Goal: Information Seeking & Learning: Learn about a topic

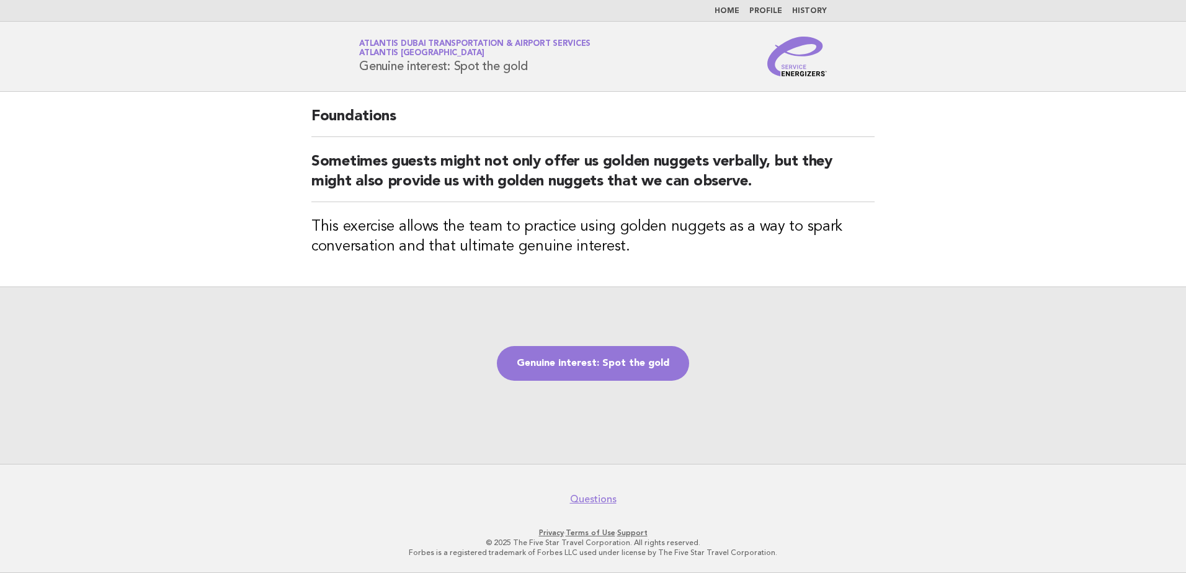
click at [395, 182] on h2 "Sometimes guests might not only offer us golden nuggets verbally, but they migh…" at bounding box center [592, 177] width 563 height 50
click at [567, 361] on link "Genuine interest: Spot the gold" at bounding box center [593, 363] width 192 height 35
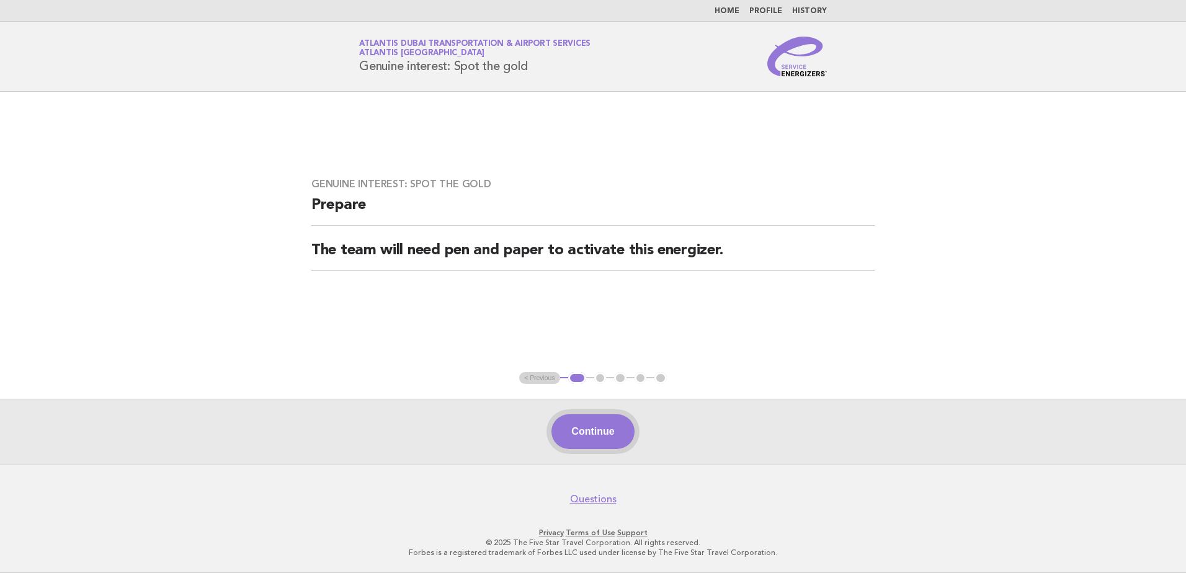
click at [604, 436] on button "Continue" at bounding box center [593, 432] width 83 height 35
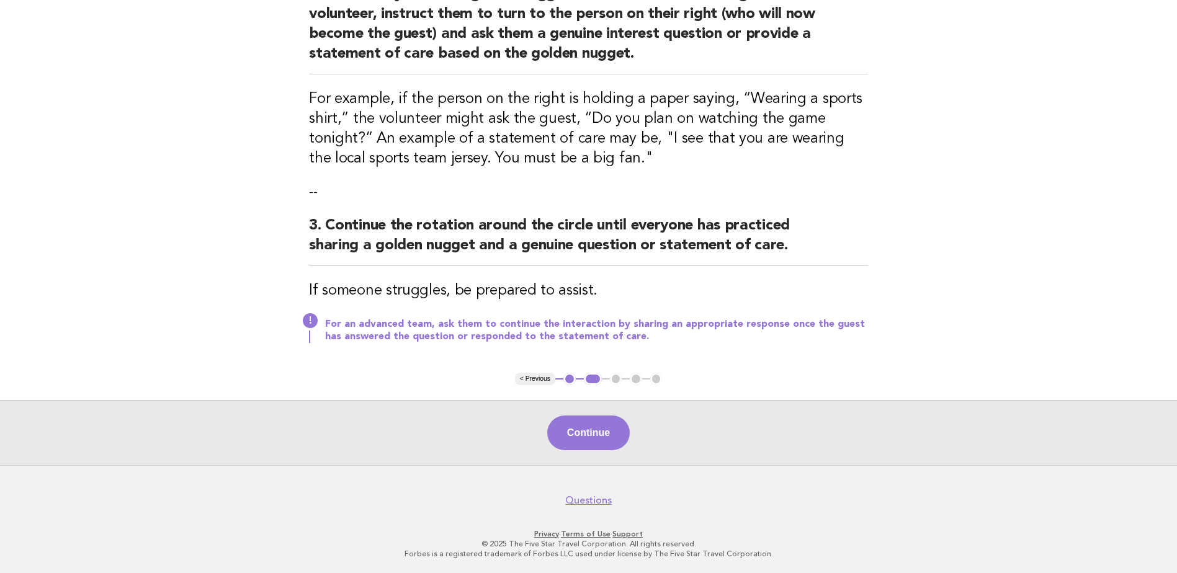
scroll to position [377, 0]
click at [591, 433] on button "Continue" at bounding box center [588, 432] width 83 height 35
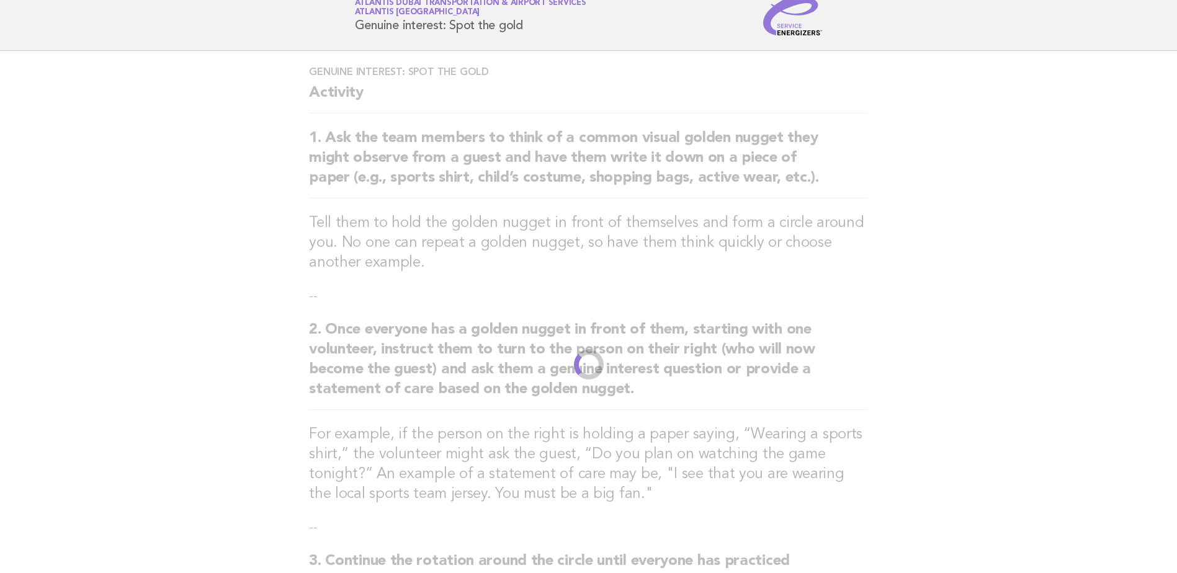
scroll to position [0, 0]
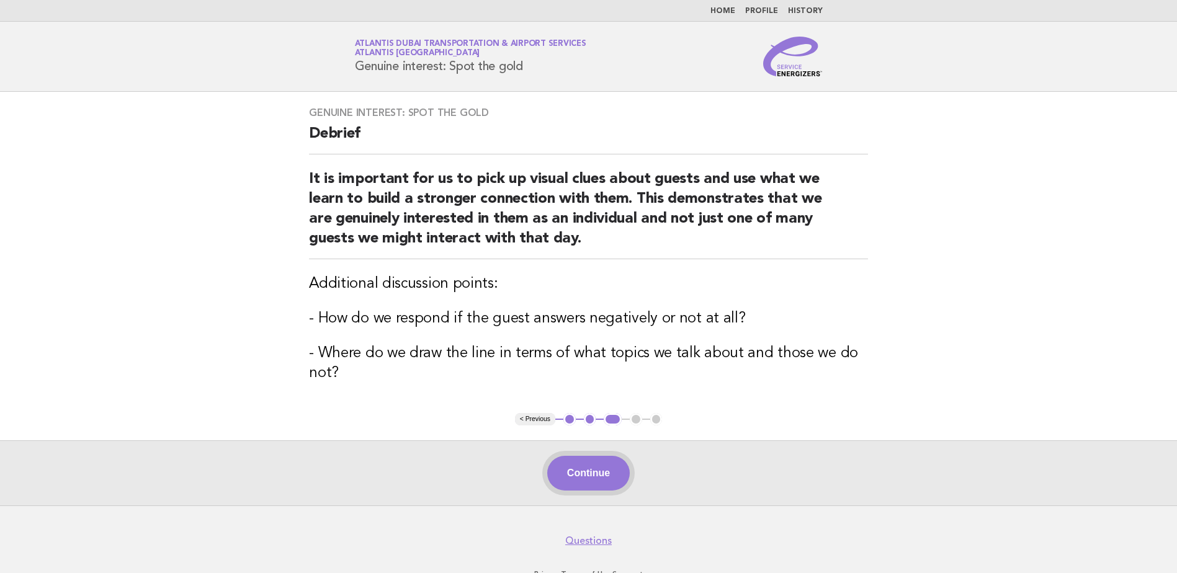
click at [589, 472] on button "Continue" at bounding box center [588, 473] width 83 height 35
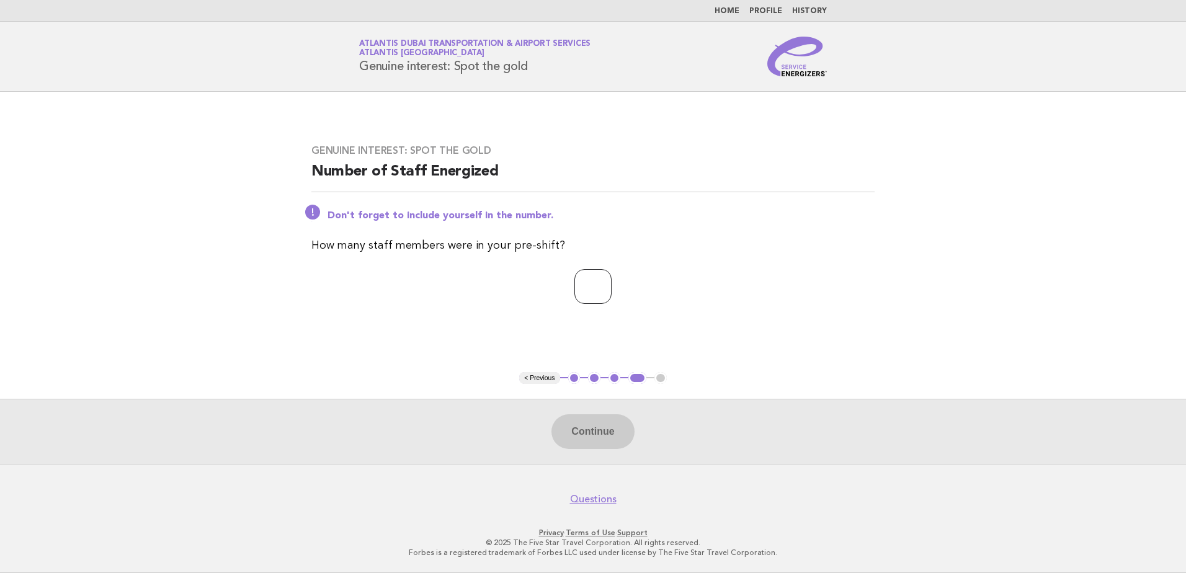
click at [586, 290] on input "number" at bounding box center [593, 286] width 37 height 35
type input "**"
click at [597, 423] on button "Continue" at bounding box center [593, 432] width 83 height 35
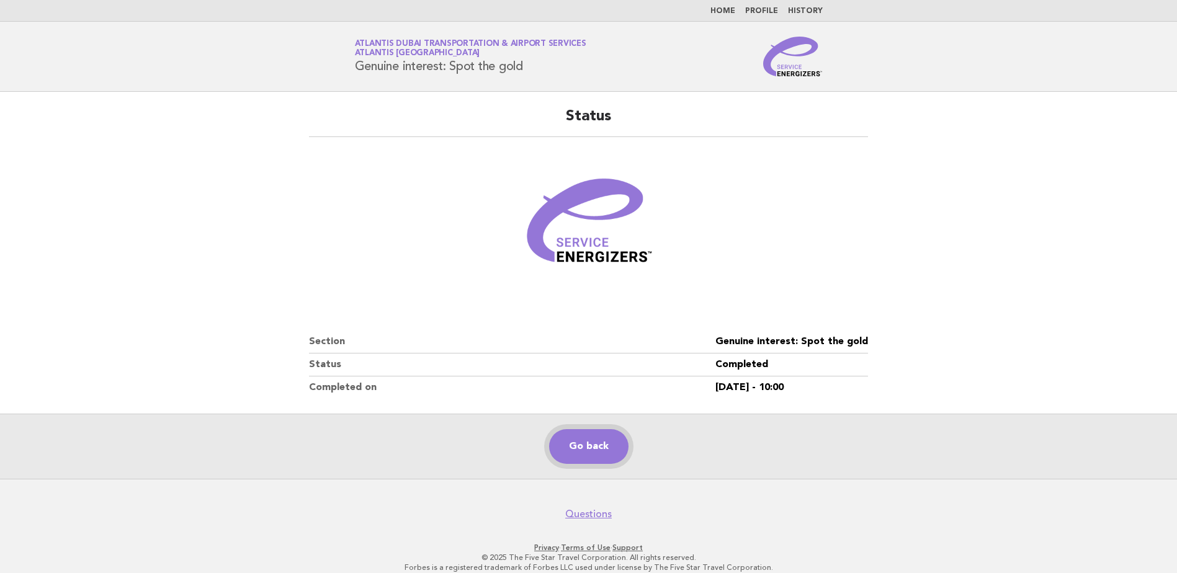
click at [591, 445] on link "Go back" at bounding box center [588, 446] width 79 height 35
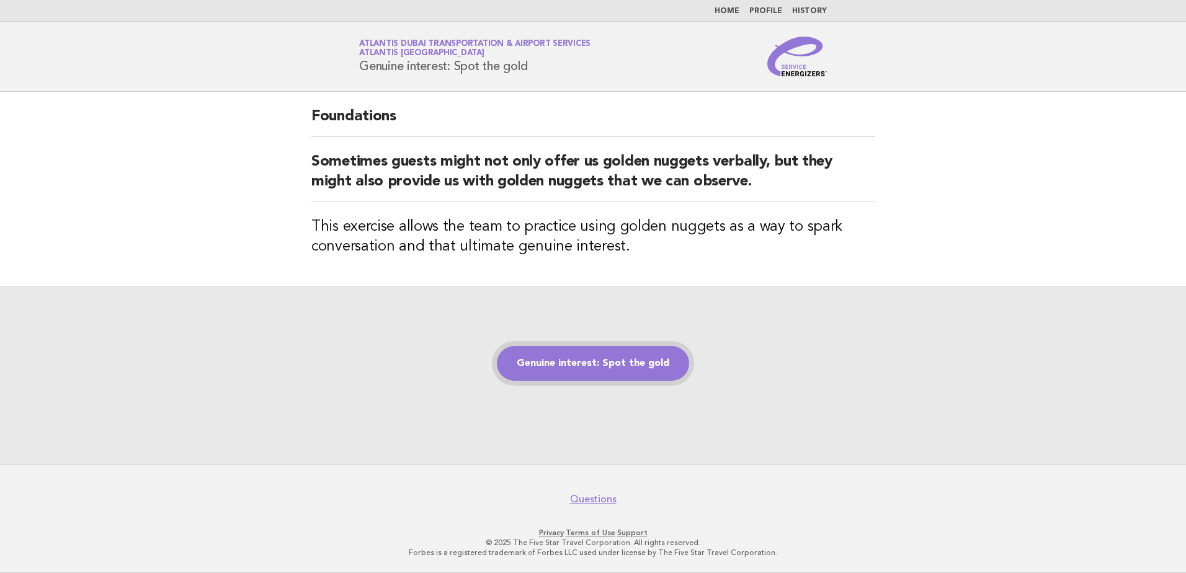
click at [595, 365] on link "Genuine interest: Spot the gold" at bounding box center [593, 363] width 192 height 35
